Goal: Book appointment/travel/reservation

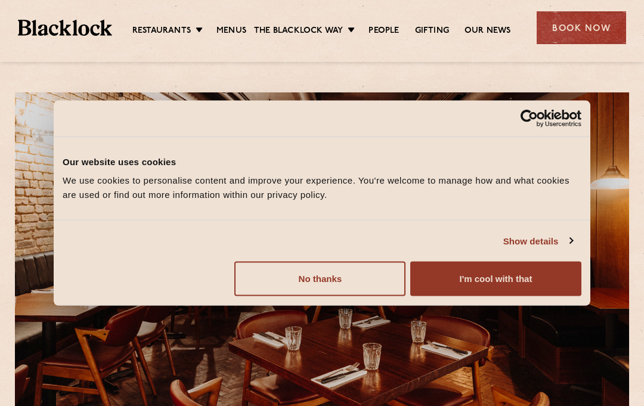
click at [504, 269] on button "I'm cool with that" at bounding box center [495, 279] width 171 height 35
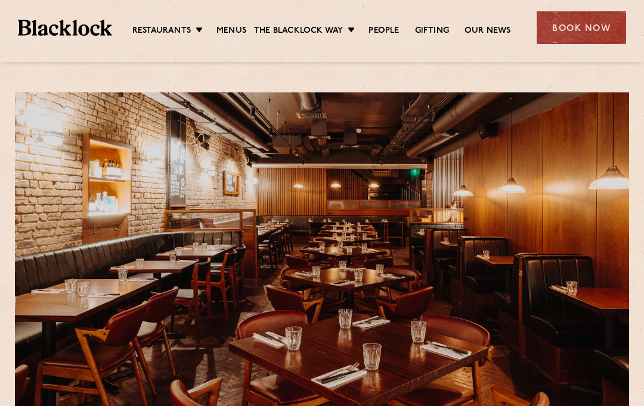
click at [224, 27] on link "Menus" at bounding box center [231, 31] width 30 height 12
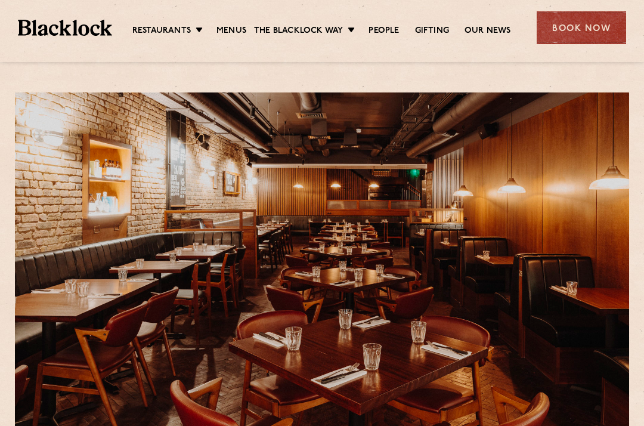
click at [581, 41] on div "Book Now" at bounding box center [581, 27] width 89 height 33
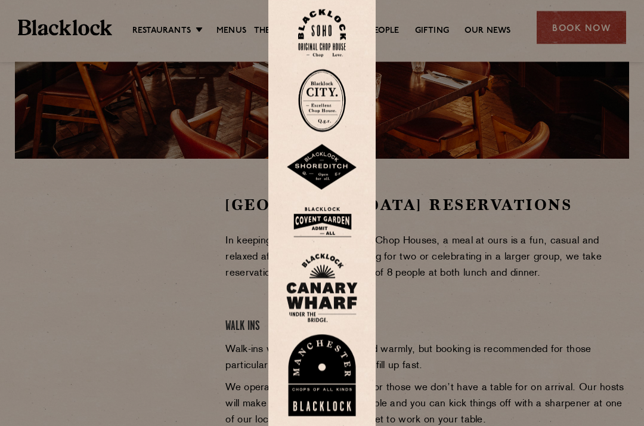
scroll to position [271, 0]
click at [466, 332] on div at bounding box center [322, 213] width 644 height 426
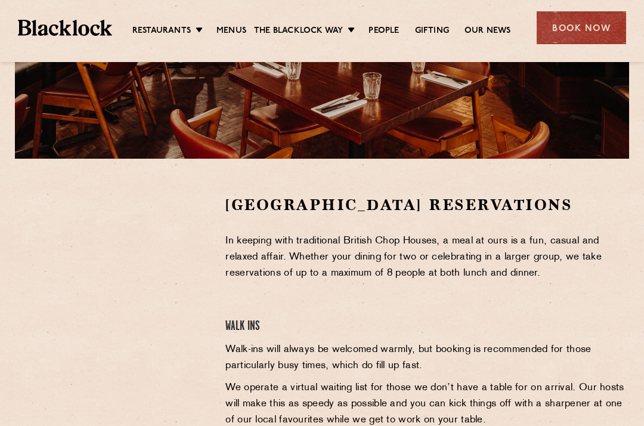
scroll to position [277, 0]
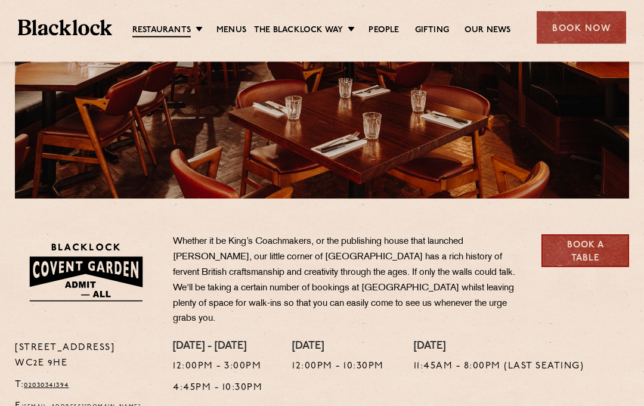
scroll to position [231, 0]
click at [592, 250] on link "Book a Table" at bounding box center [585, 250] width 88 height 33
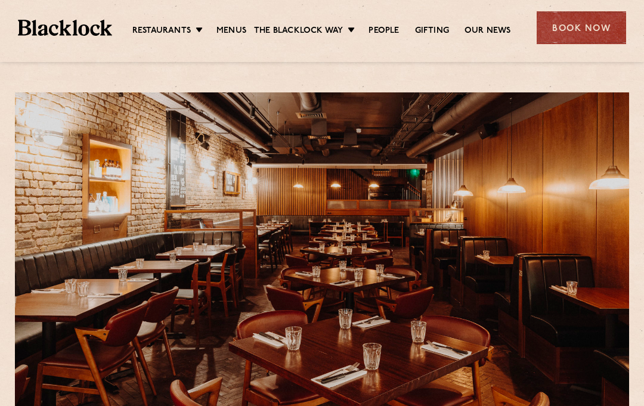
click at [611, 21] on div "Book Now" at bounding box center [581, 27] width 89 height 33
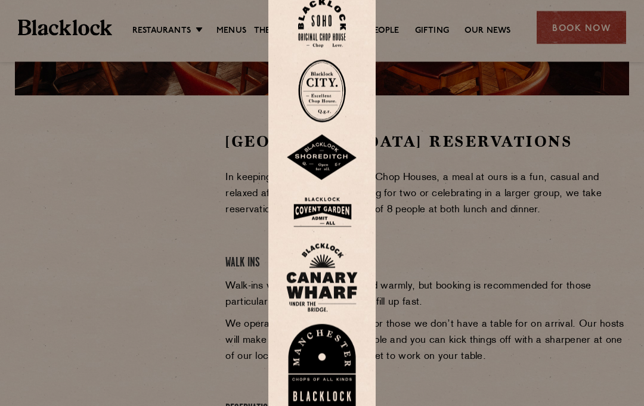
scroll to position [336, 0]
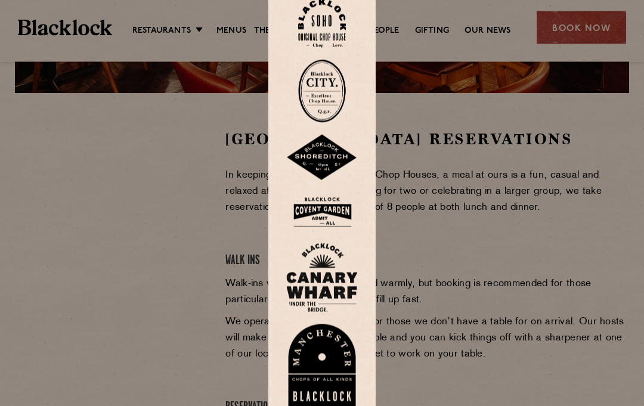
click at [245, 221] on div at bounding box center [322, 203] width 644 height 406
